Goal: Navigation & Orientation: Find specific page/section

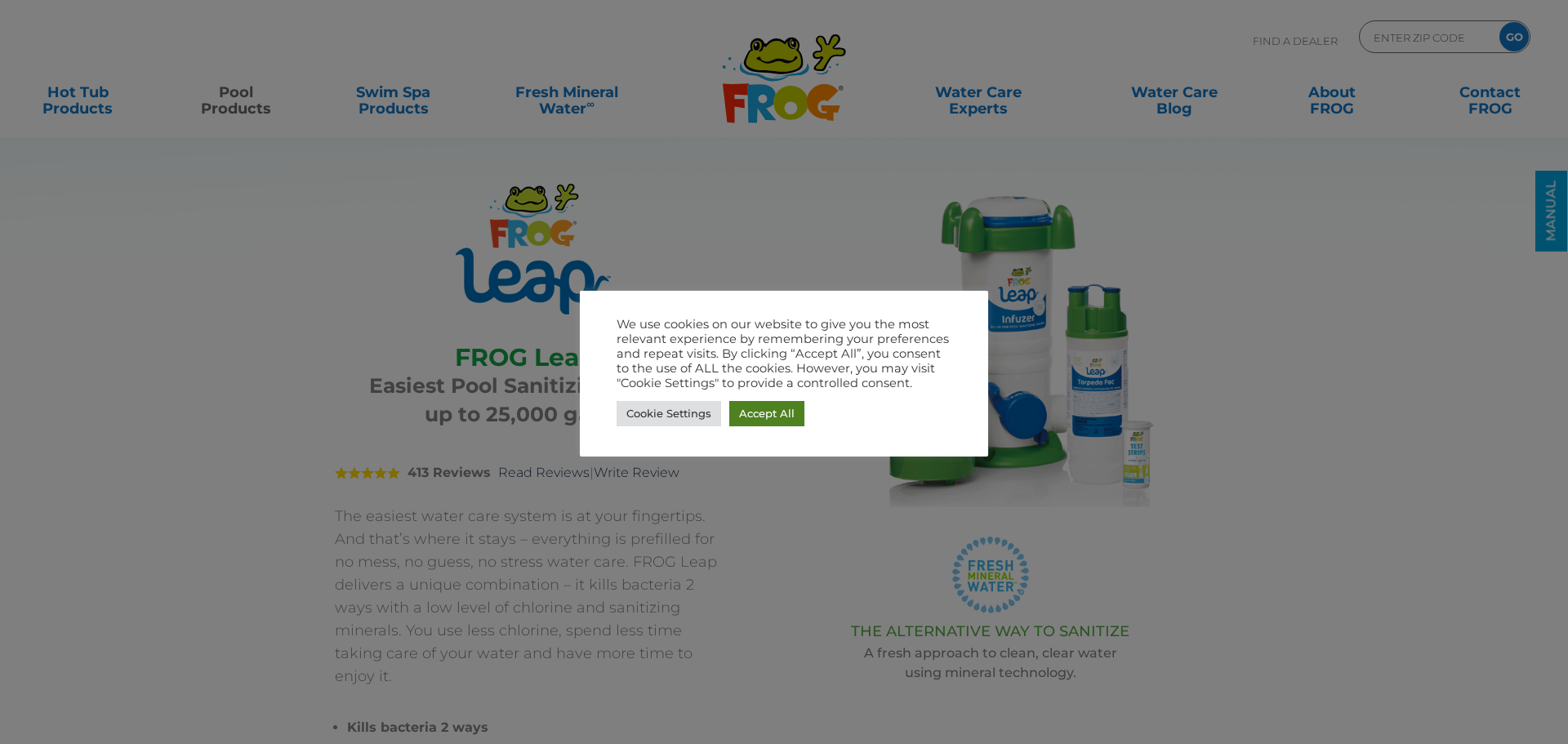
drag, startPoint x: 770, startPoint y: 410, endPoint x: 734, endPoint y: 381, distance: 46.2
click at [770, 410] on link "Accept All" at bounding box center [767, 413] width 75 height 25
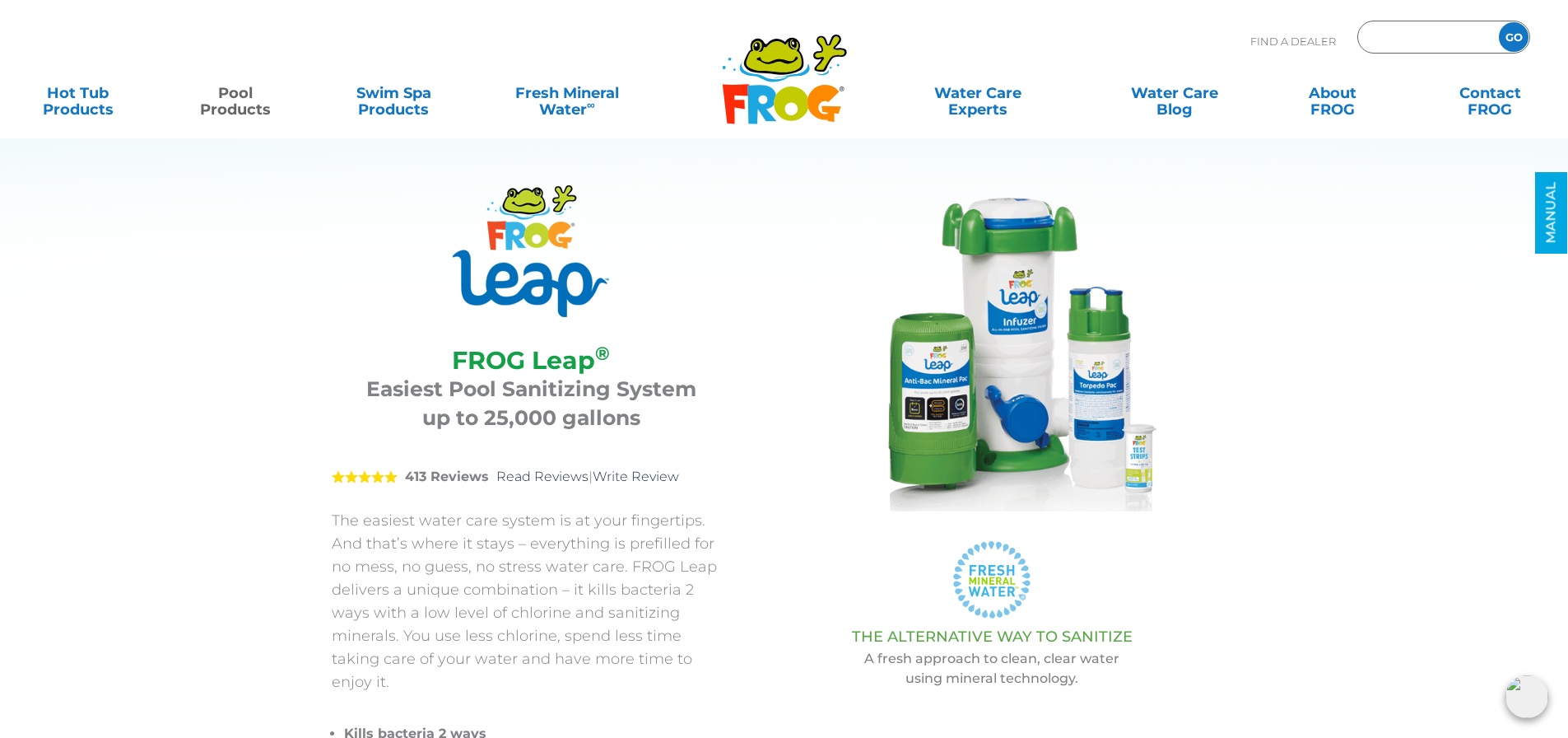
click at [1439, 36] on input "Zip Code Form" at bounding box center [1426, 37] width 111 height 24
type input "14513"
click at [1499, 22] on input "GO" at bounding box center [1514, 37] width 30 height 30
click at [1511, 36] on input "GO" at bounding box center [1514, 37] width 30 height 30
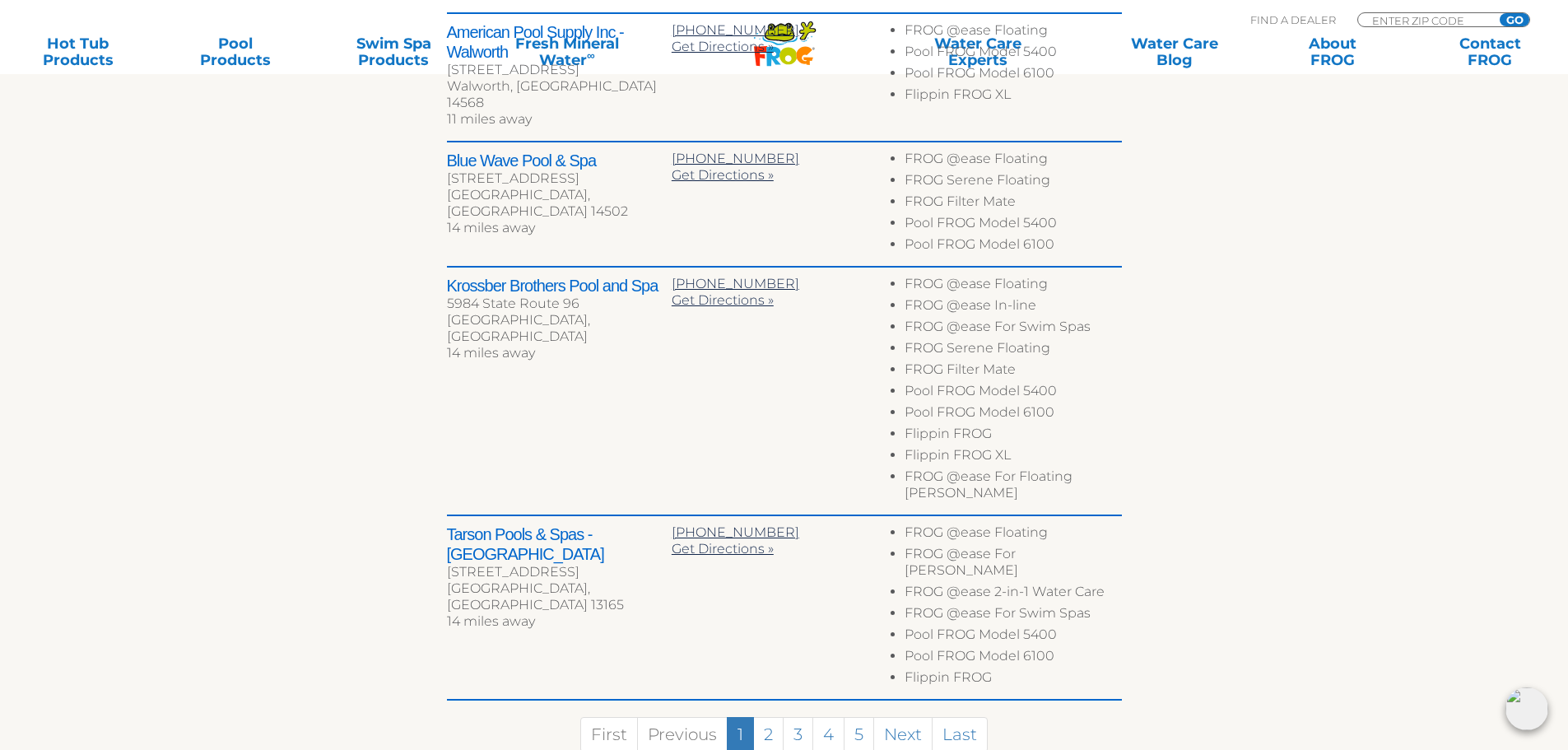
scroll to position [906, 0]
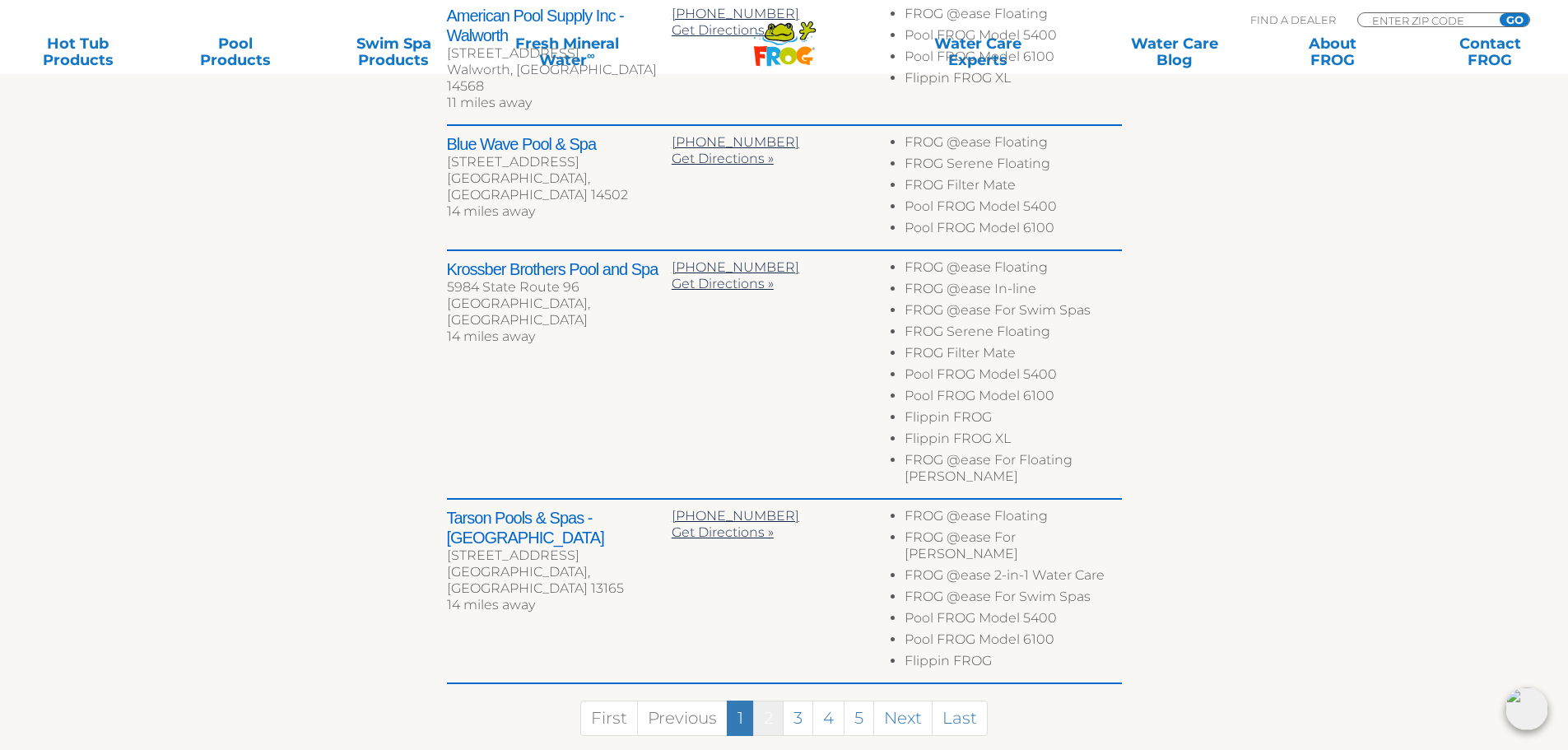
click at [767, 701] on link "2" at bounding box center [768, 718] width 30 height 36
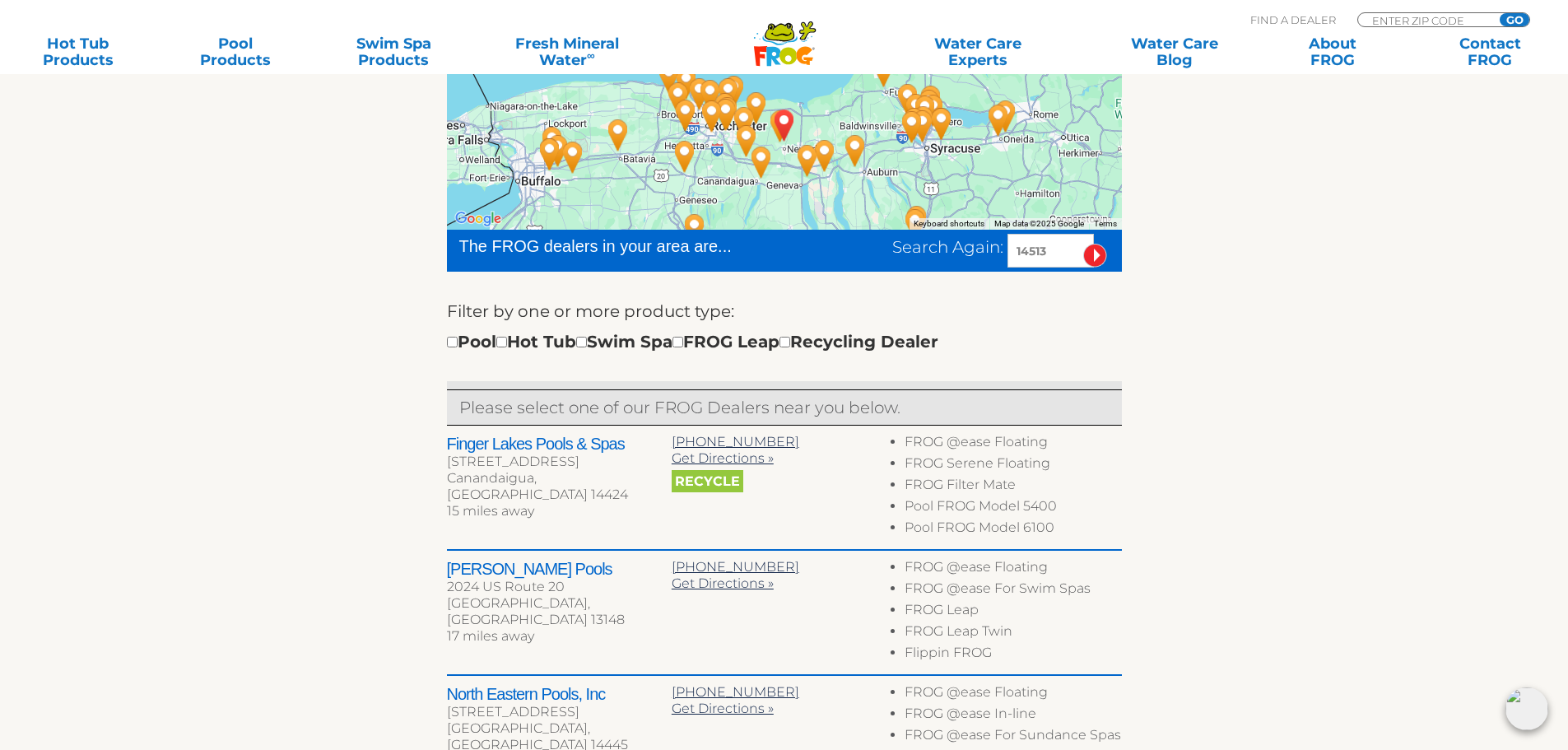
scroll to position [341, 0]
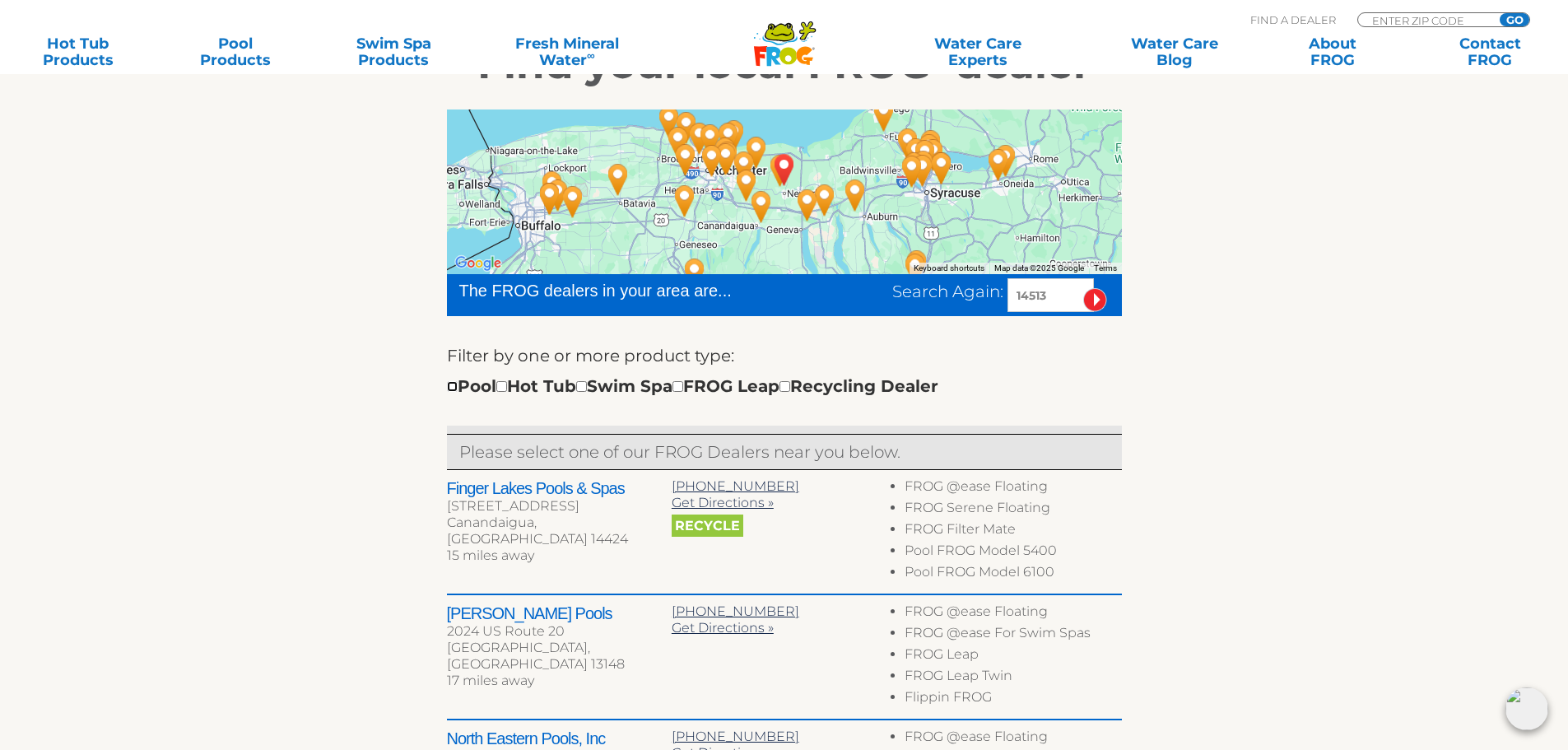
click at [455, 387] on input "checkbox" at bounding box center [451, 387] width 11 height 11
checkbox input "true"
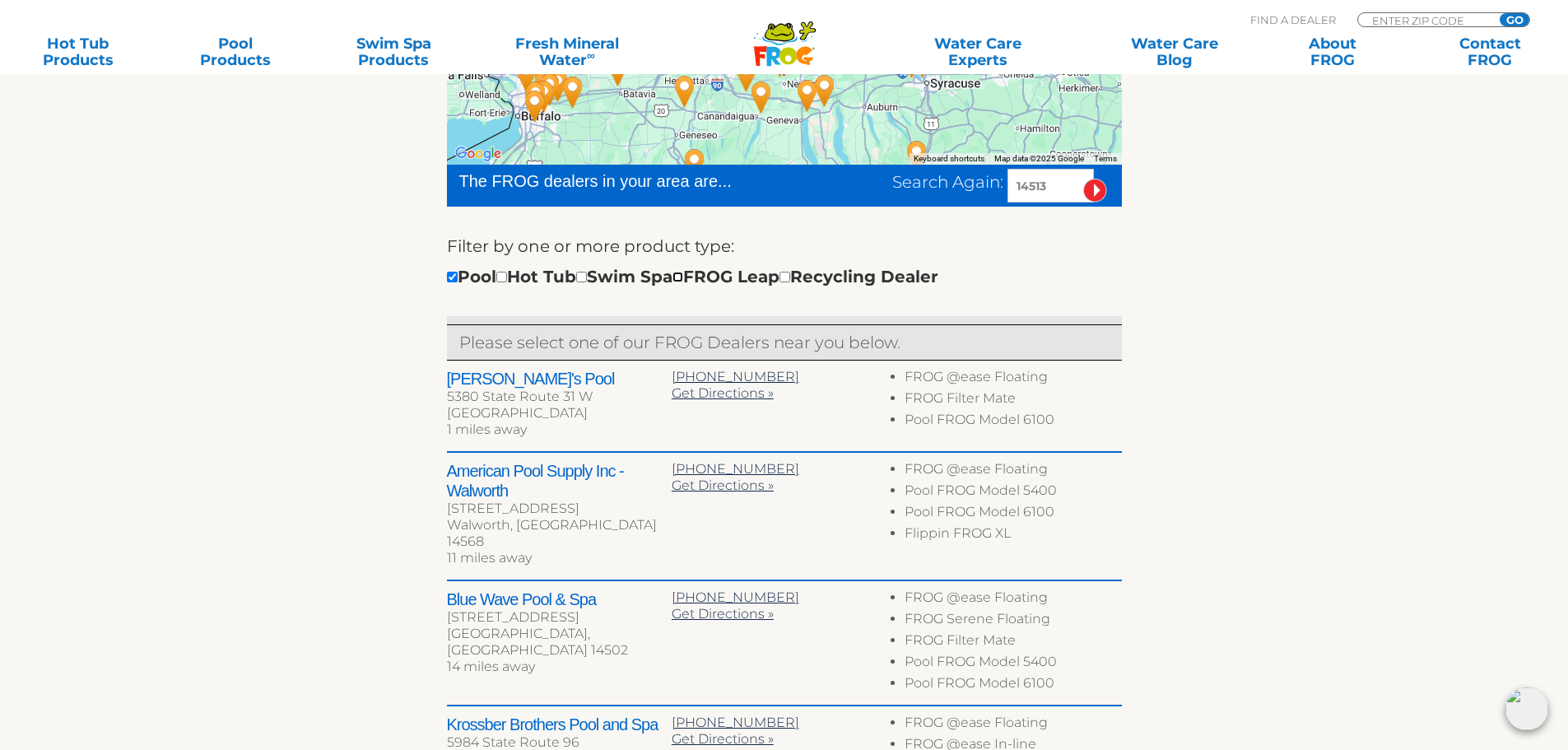
click at [683, 277] on input "checkbox" at bounding box center [677, 276] width 11 height 11
checkbox input "true"
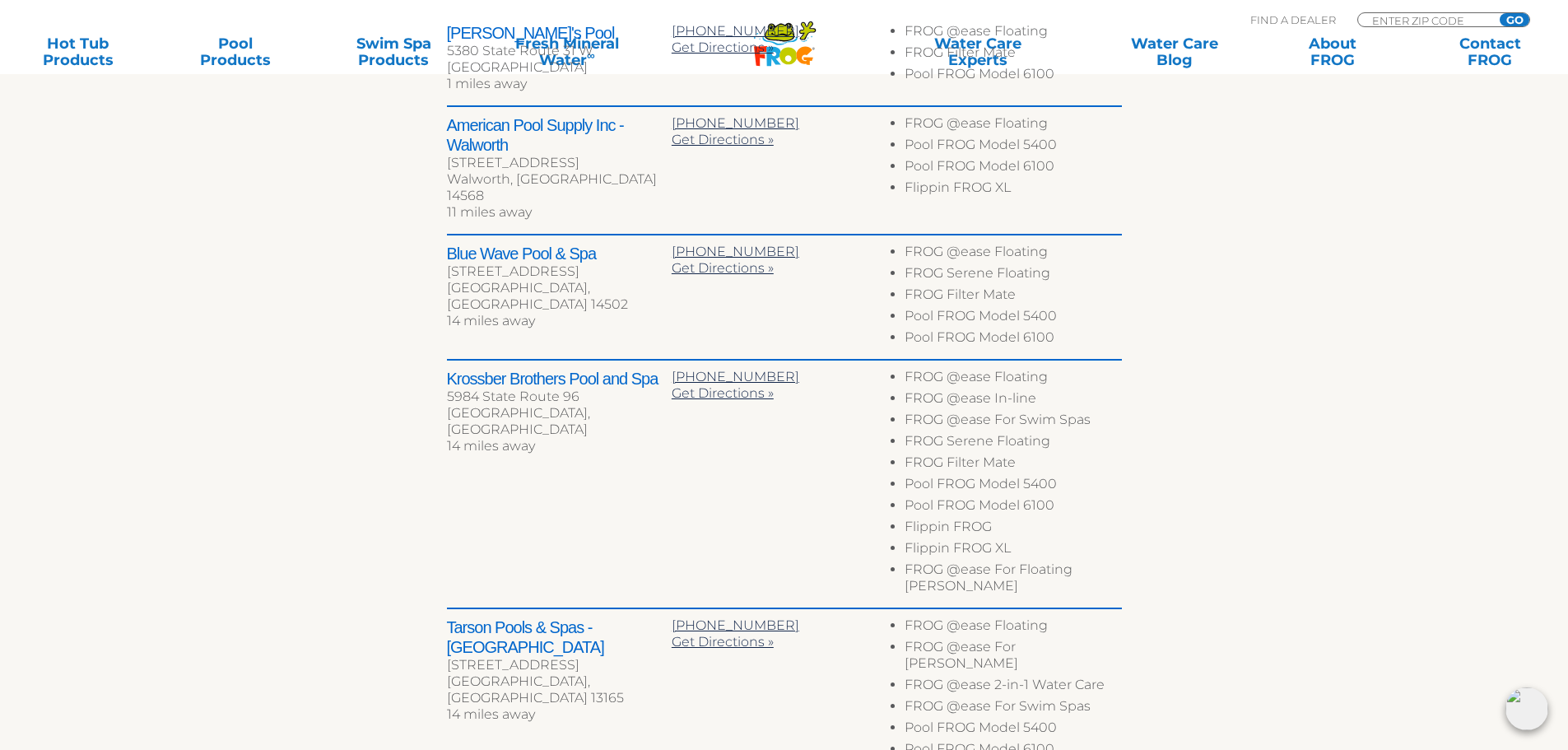
scroll to position [862, 0]
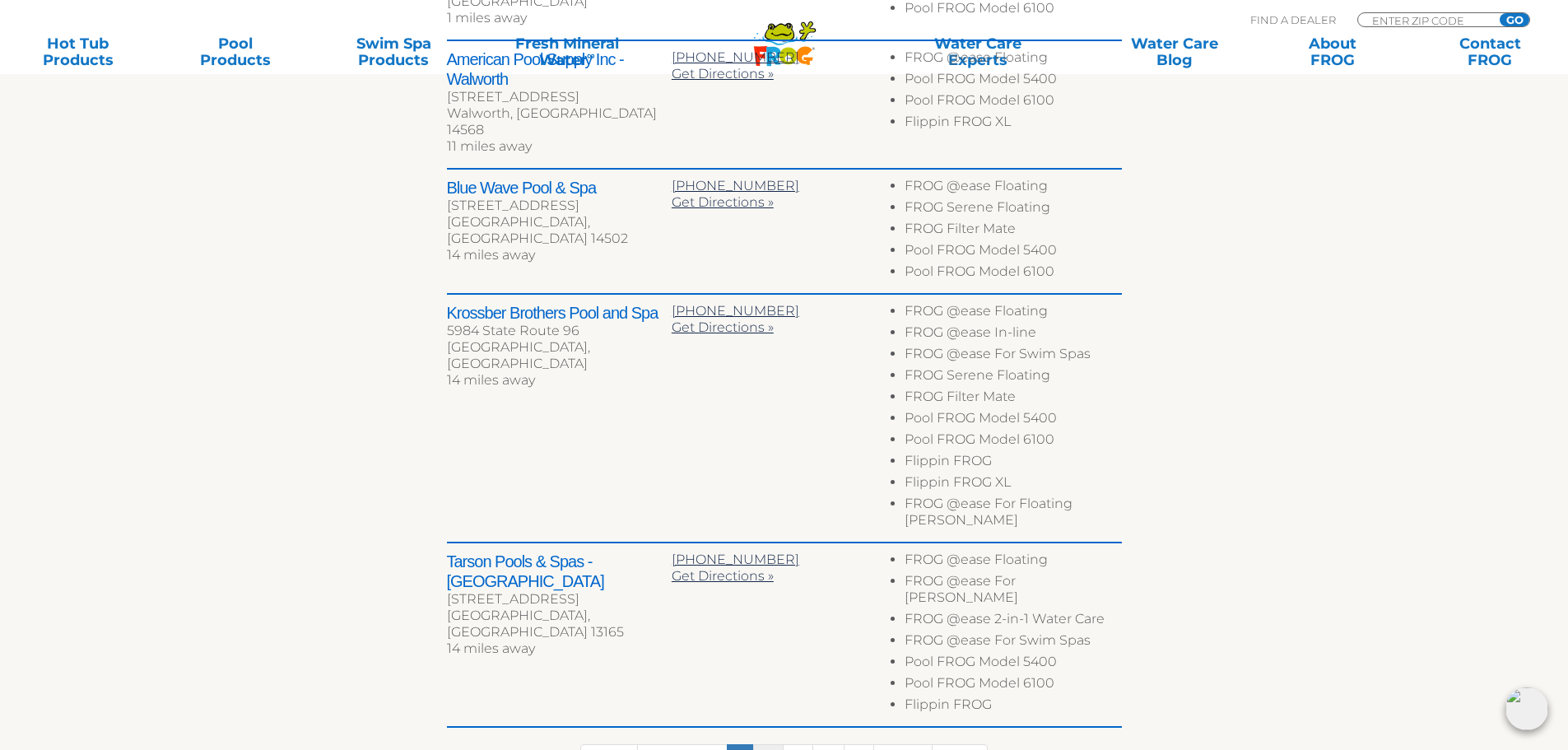
click at [769, 737] on link "2" at bounding box center [768, 762] width 30 height 36
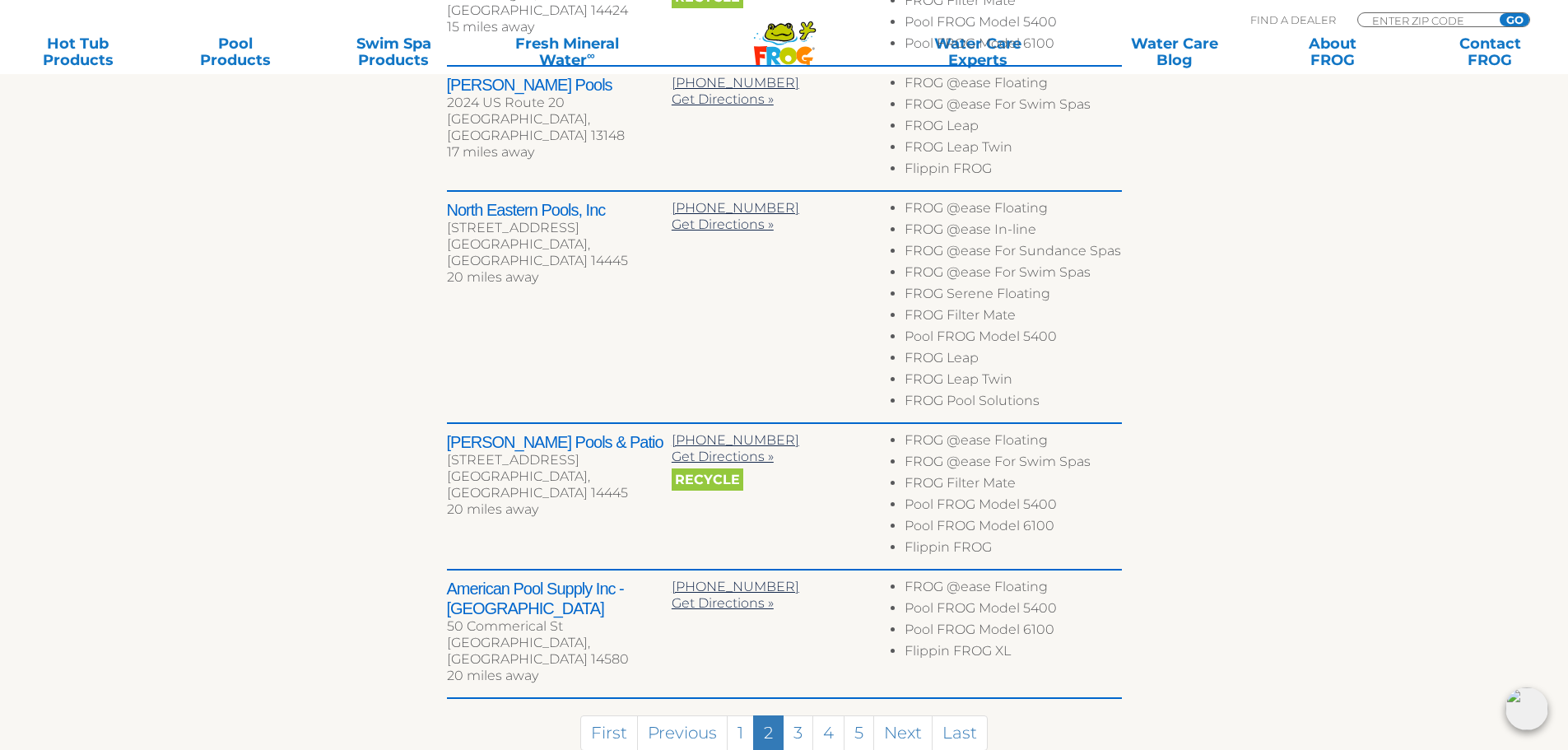
scroll to position [1039, 0]
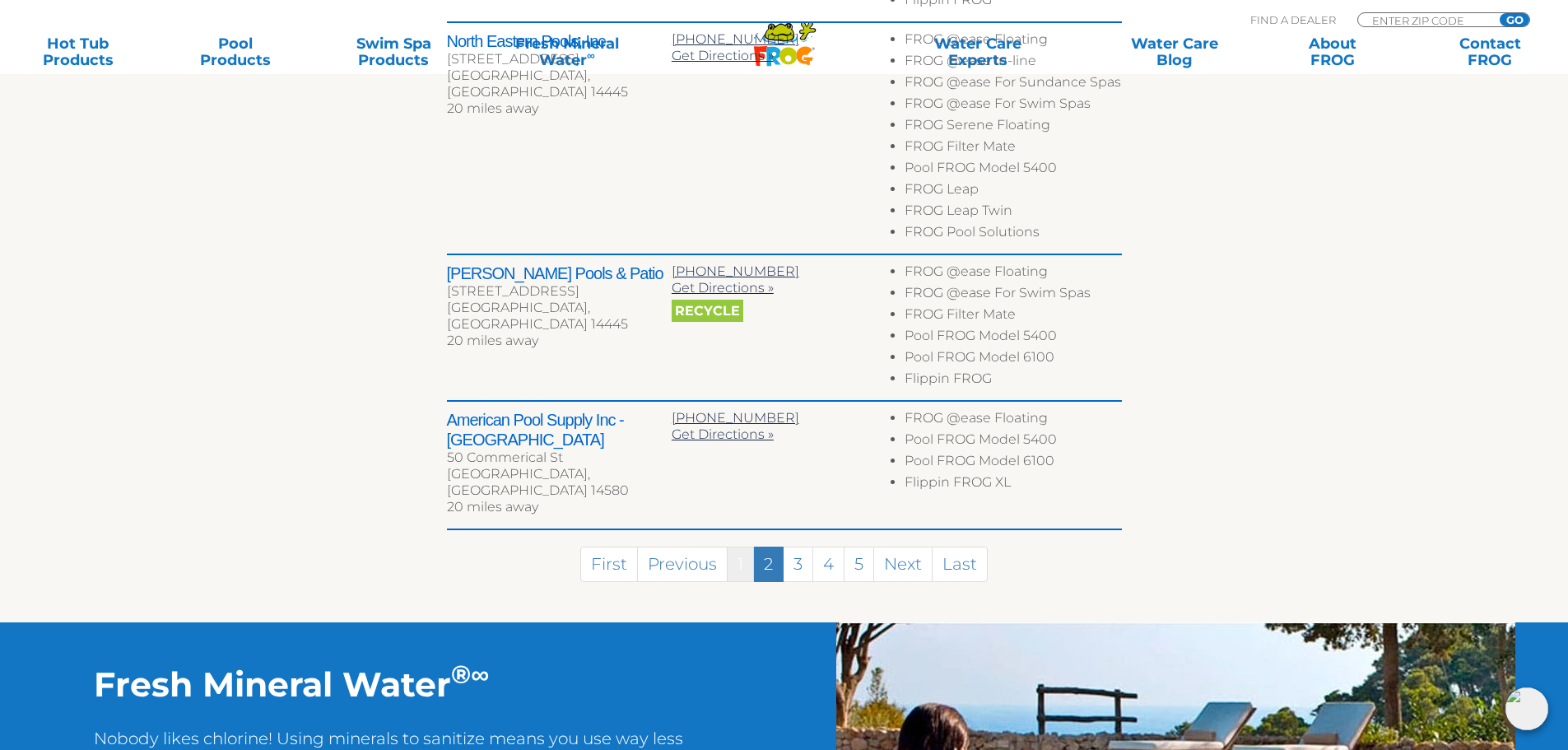
click at [742, 550] on link "1" at bounding box center [740, 564] width 27 height 36
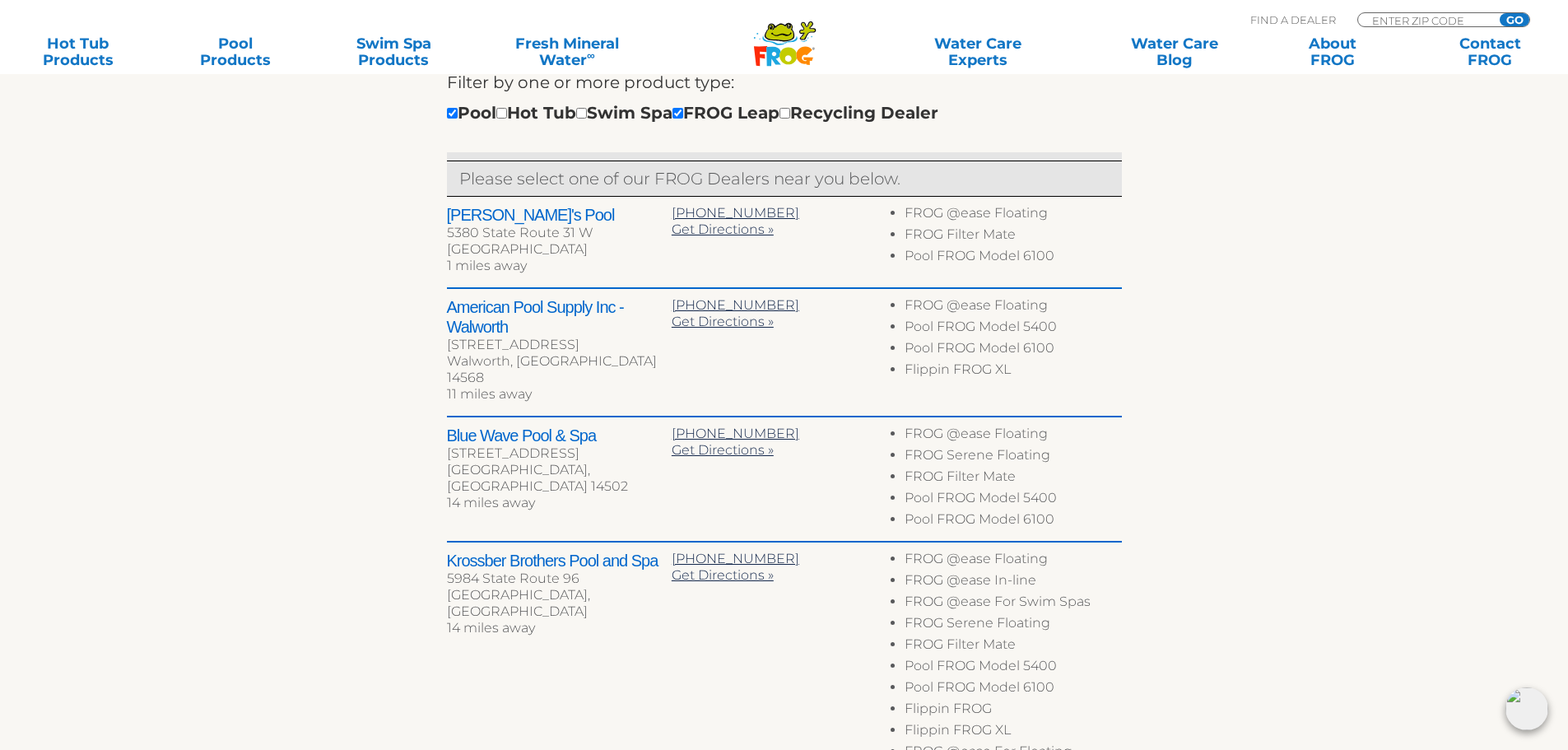
scroll to position [615, 0]
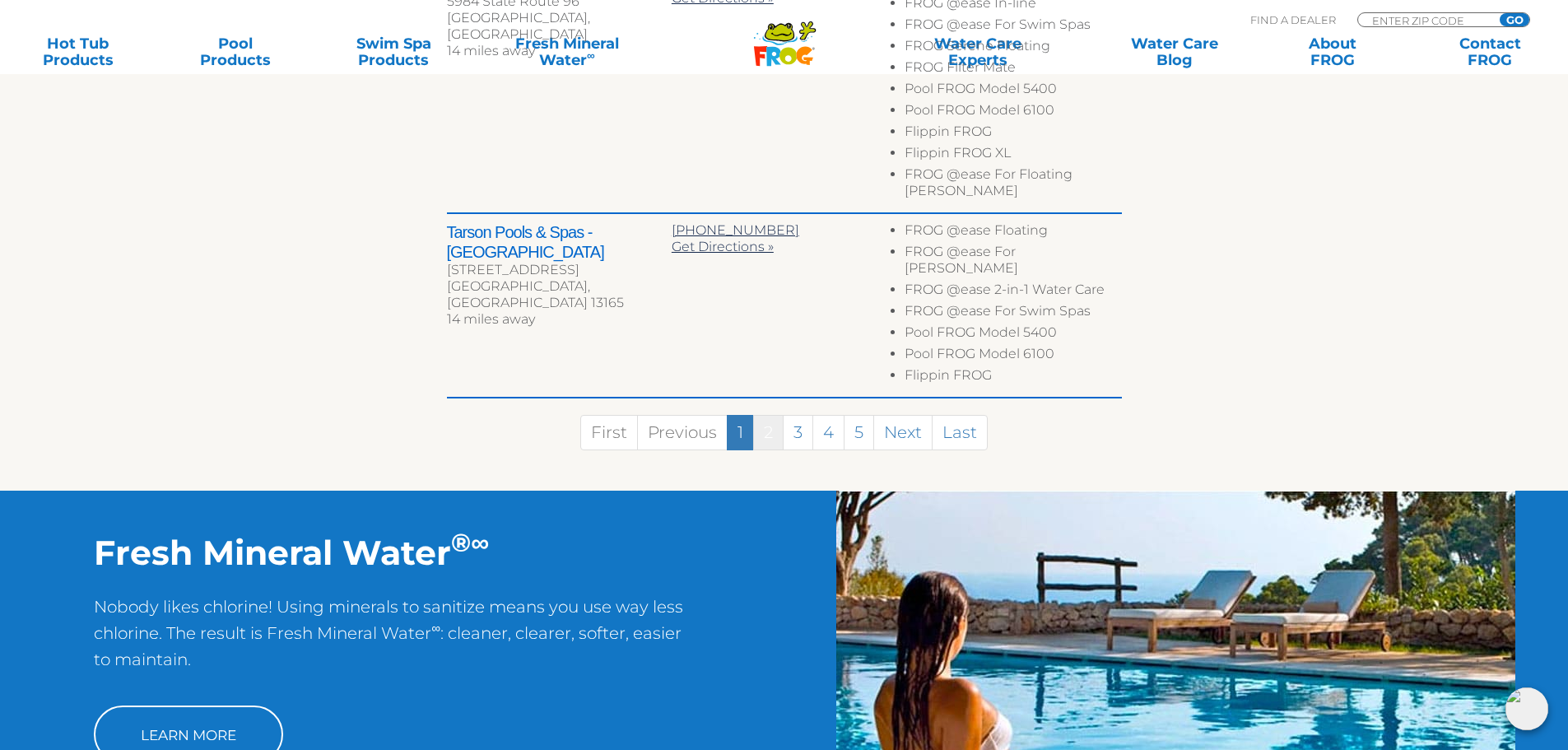
click at [772, 415] on link "2" at bounding box center [768, 432] width 30 height 36
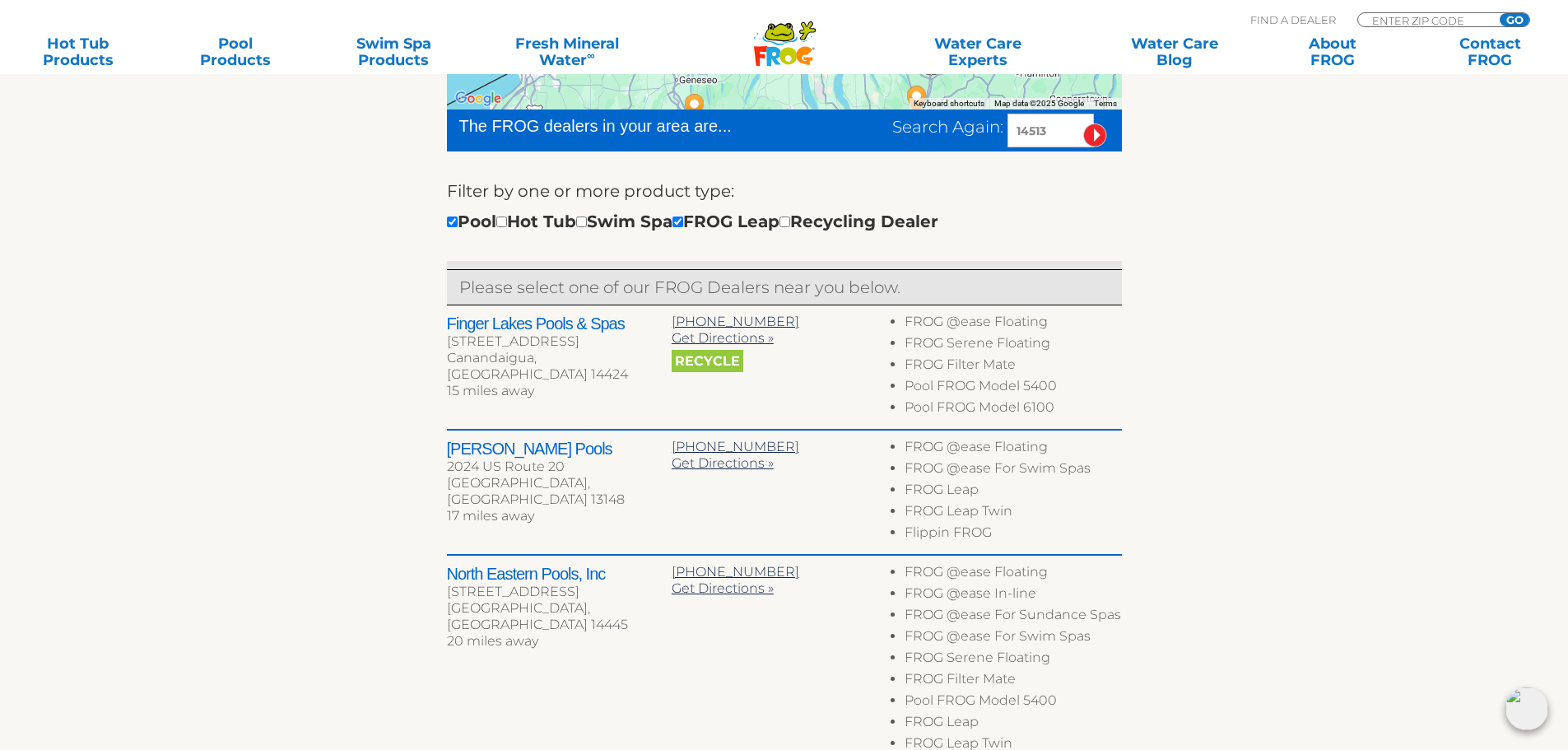
scroll to position [545, 0]
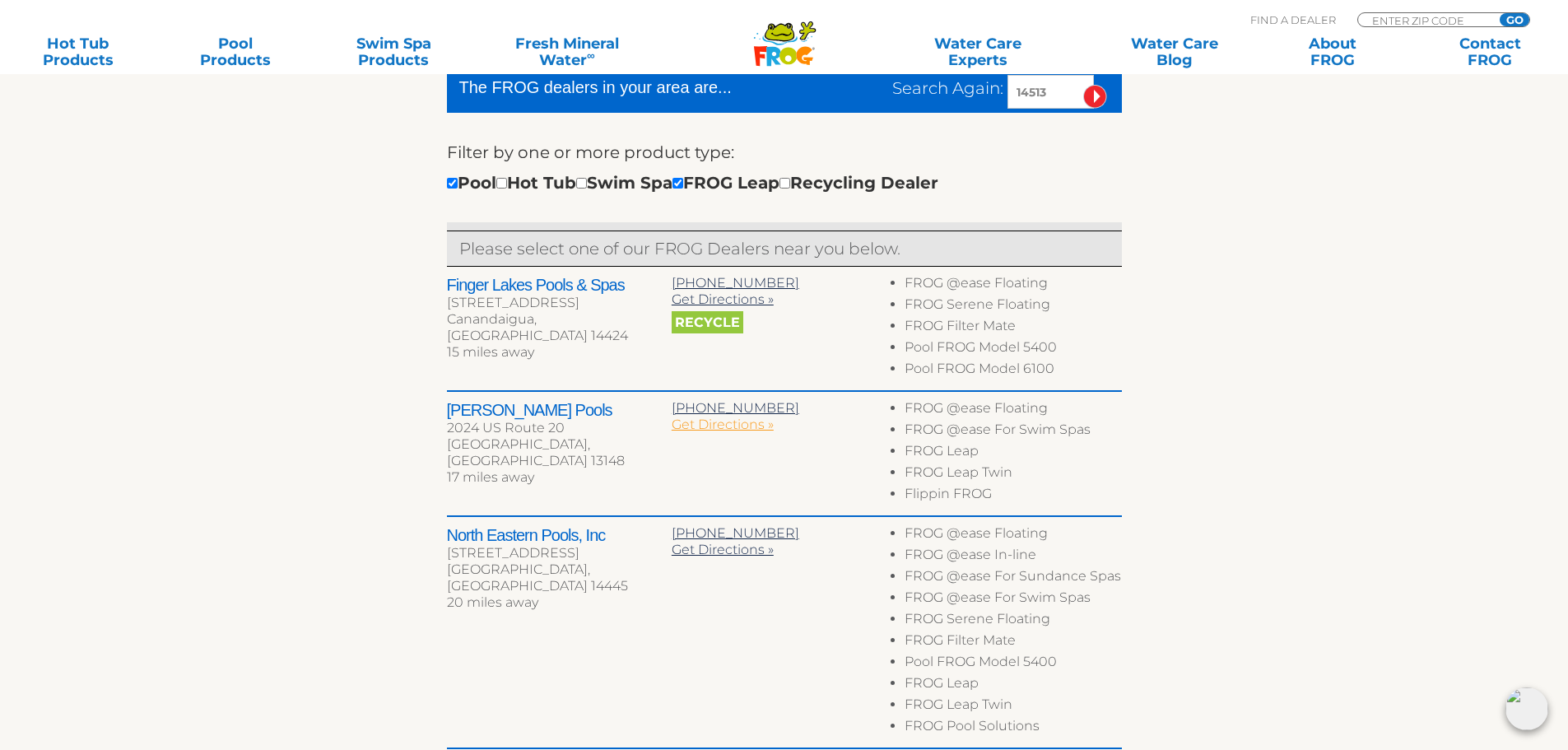
click at [736, 425] on span "Get Directions »" at bounding box center [723, 424] width 102 height 16
